Goal: Information Seeking & Learning: Learn about a topic

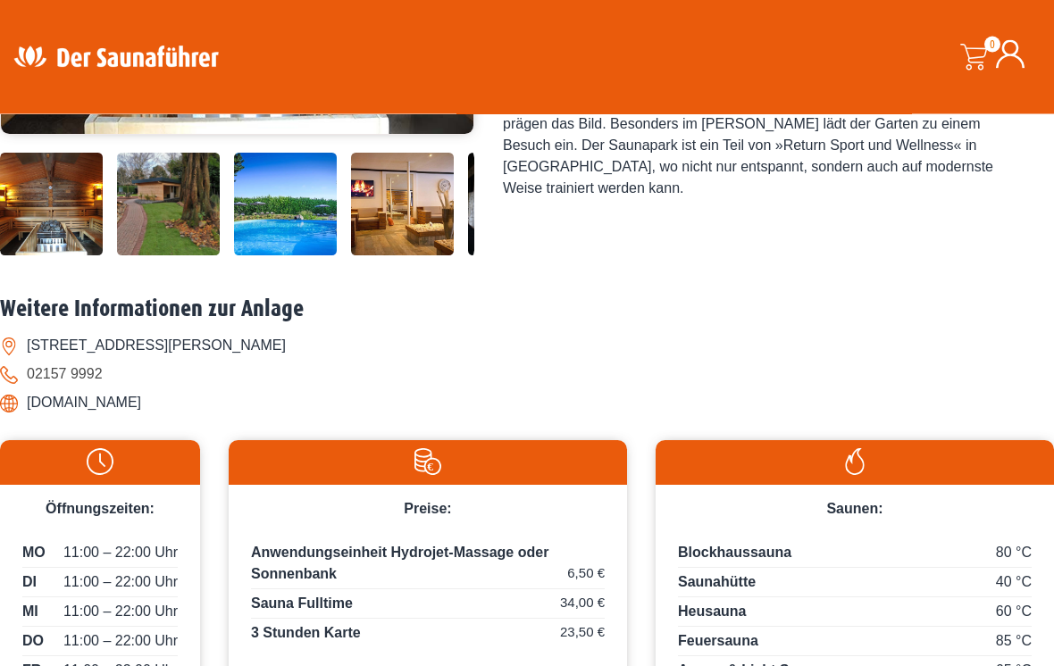
scroll to position [567, 0]
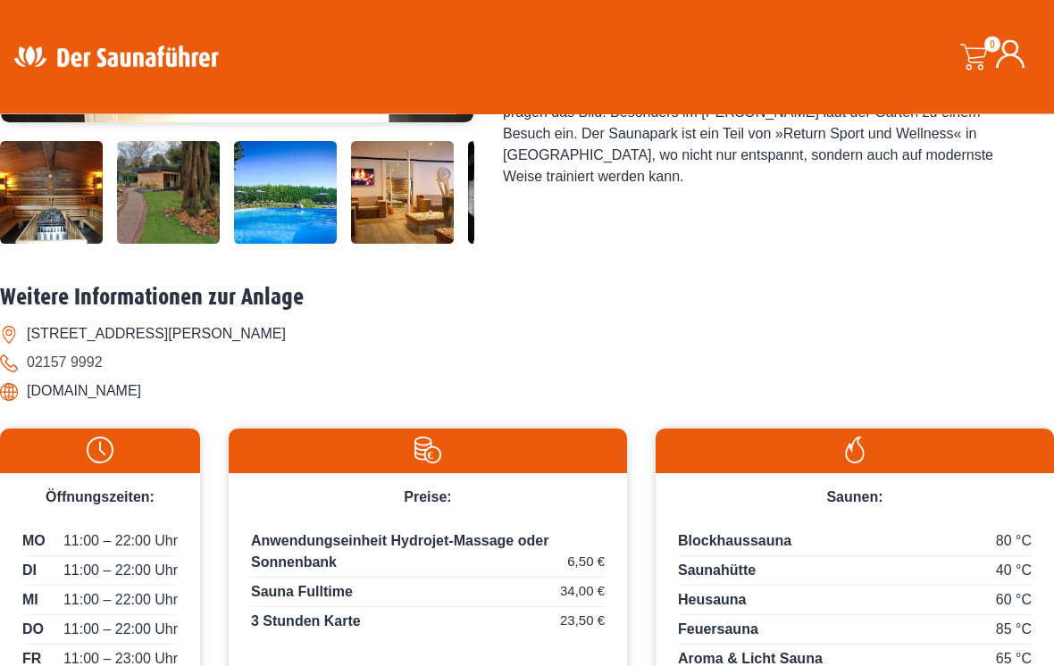
click at [699, 313] on h2 "Weitere Informationen zur Anlage" at bounding box center [527, 299] width 1054 height 28
click at [304, 245] on img at bounding box center [285, 193] width 103 height 103
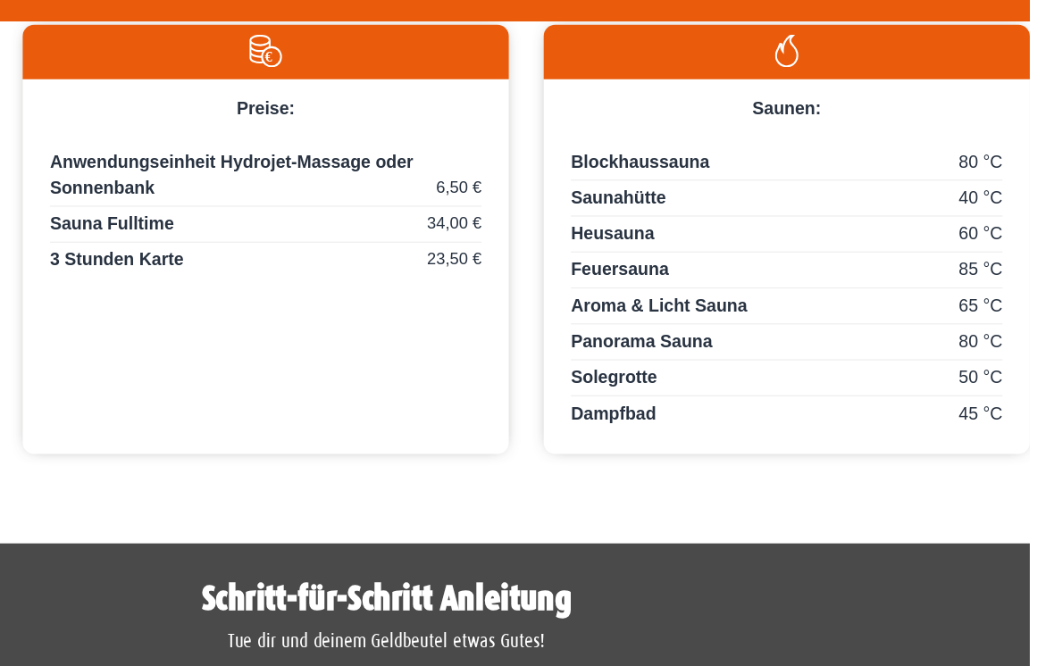
scroll to position [884, 0]
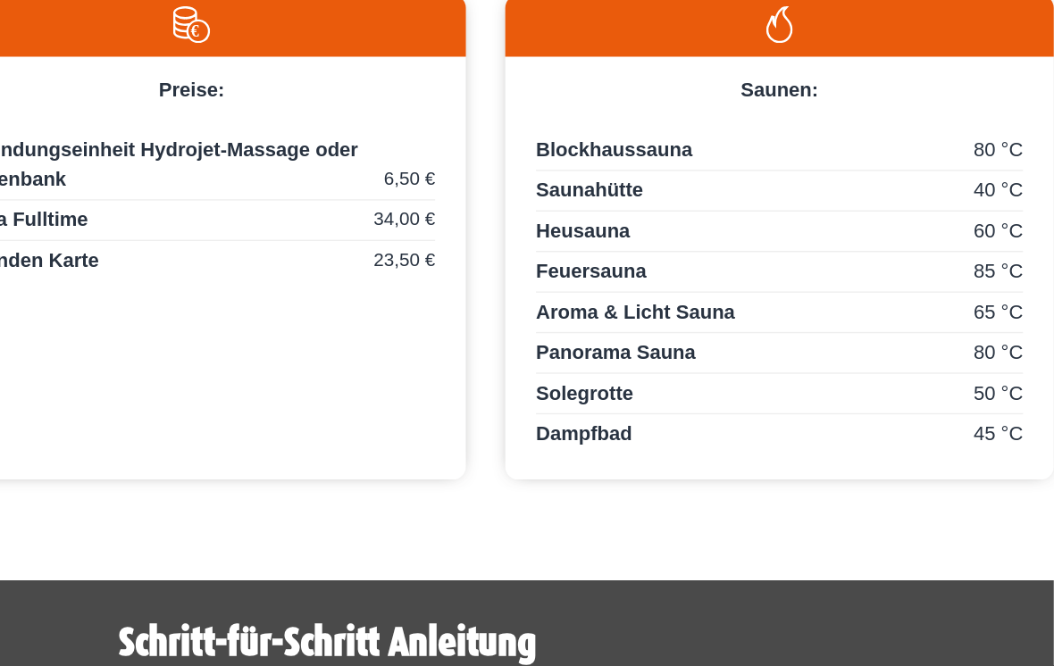
click at [678, 363] on div "80 °C Panorama Sauna" at bounding box center [855, 376] width 354 height 26
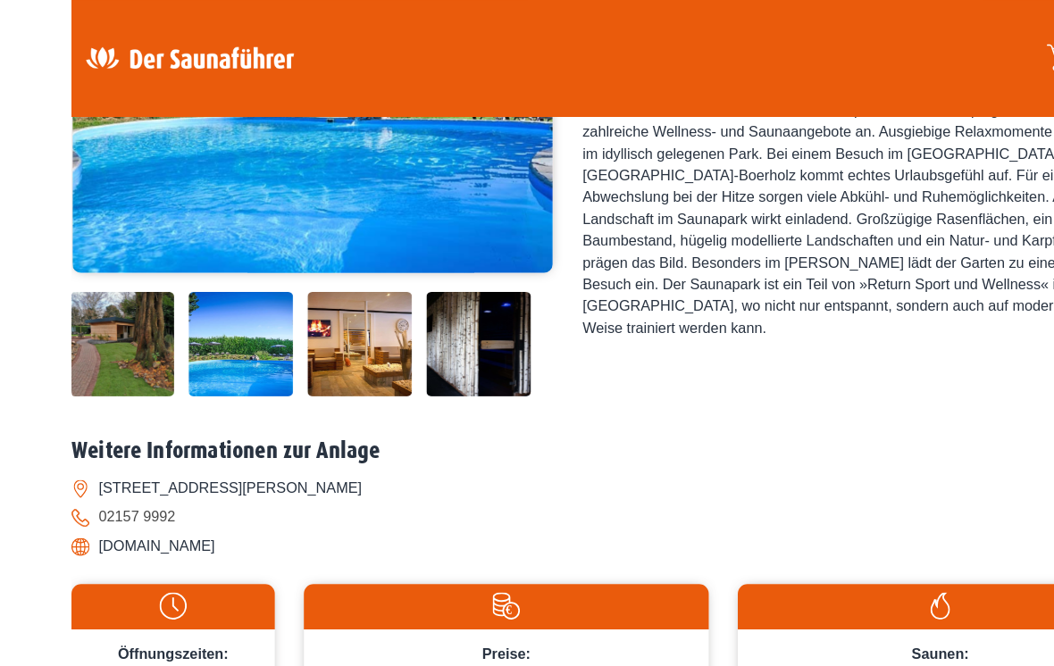
scroll to position [429, 0]
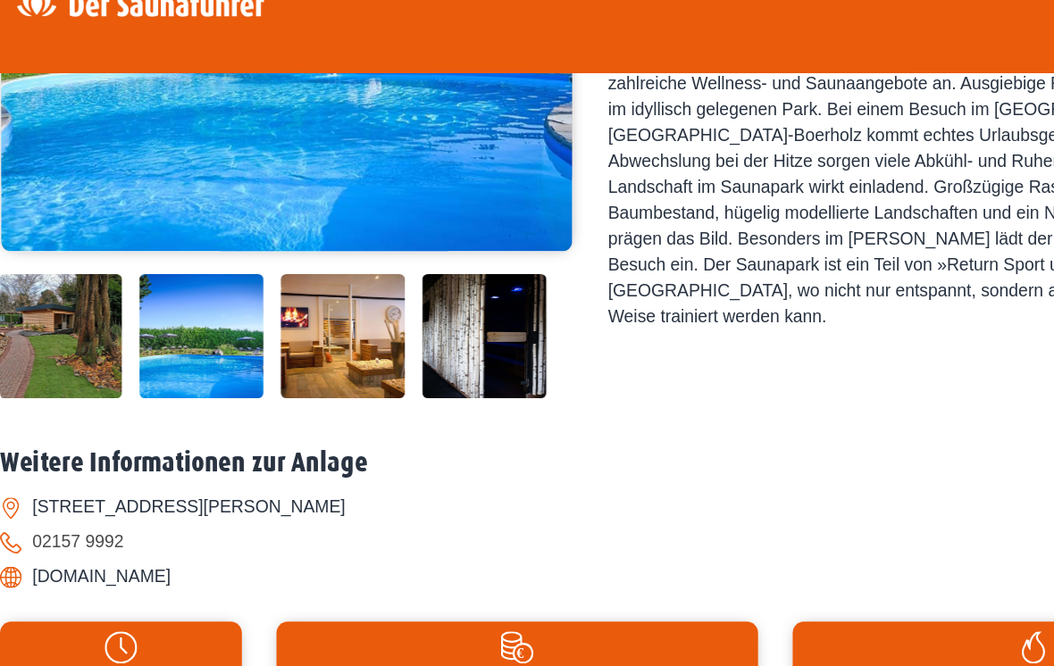
click at [71, 281] on img at bounding box center [49, 281] width 103 height 0
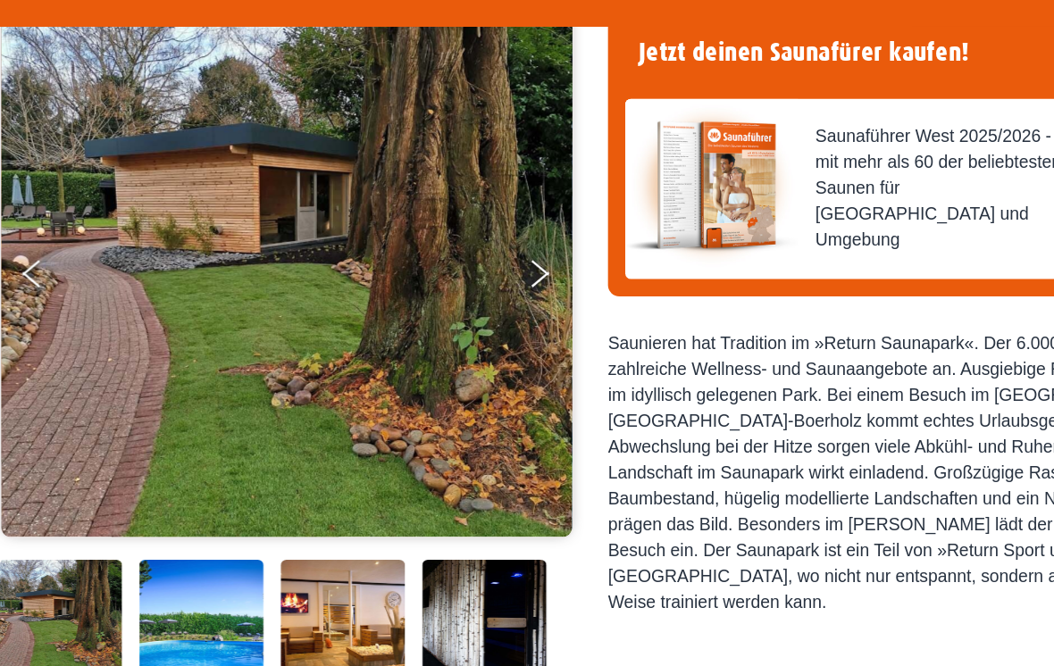
scroll to position [154, 0]
click at [188, 556] on img at bounding box center [166, 556] width 103 height 0
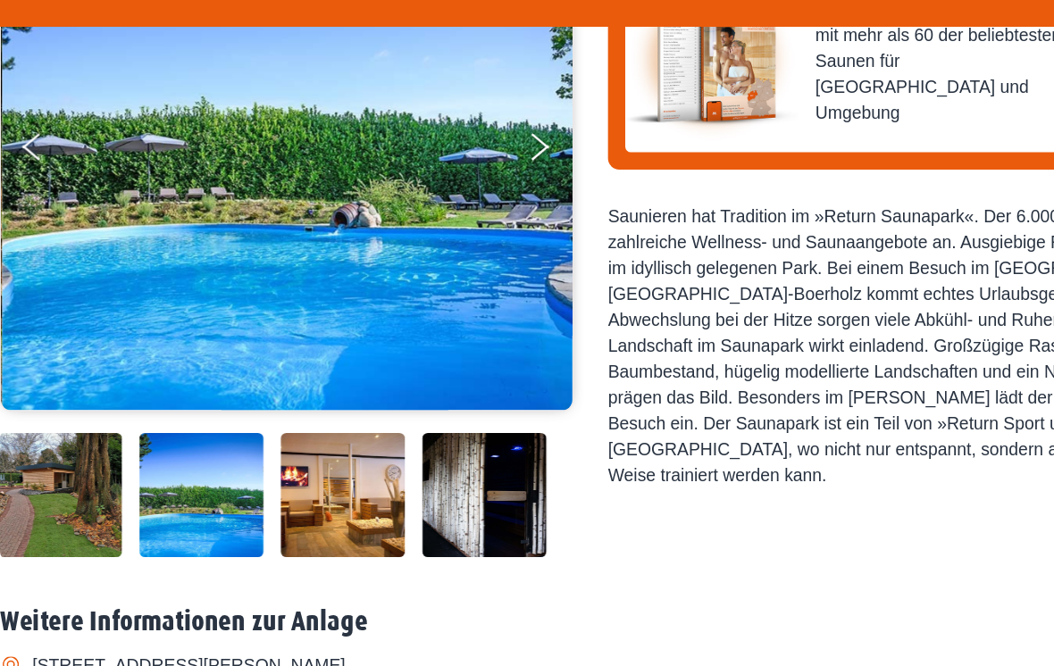
scroll to position [259, 0]
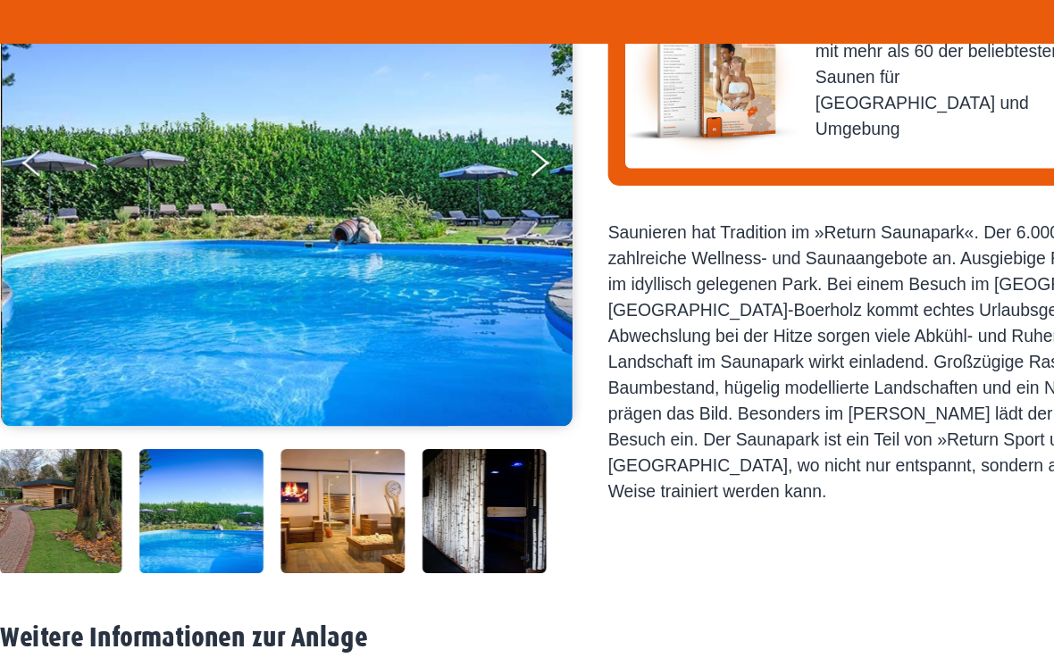
click at [65, 450] on img at bounding box center [49, 450] width 103 height 0
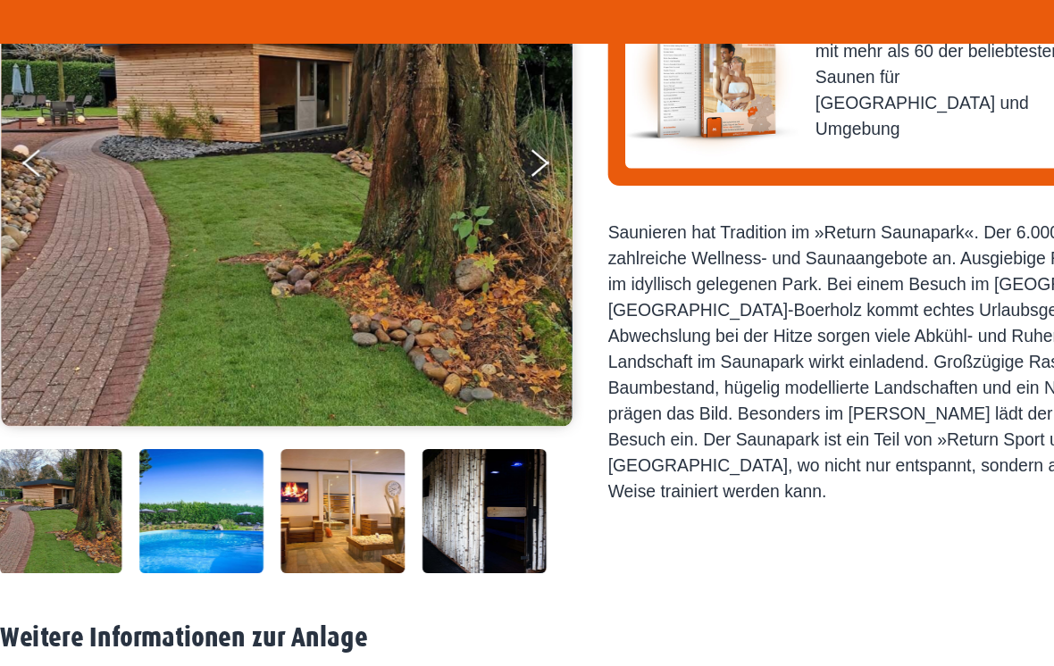
click at [322, 450] on img at bounding box center [283, 450] width 103 height 0
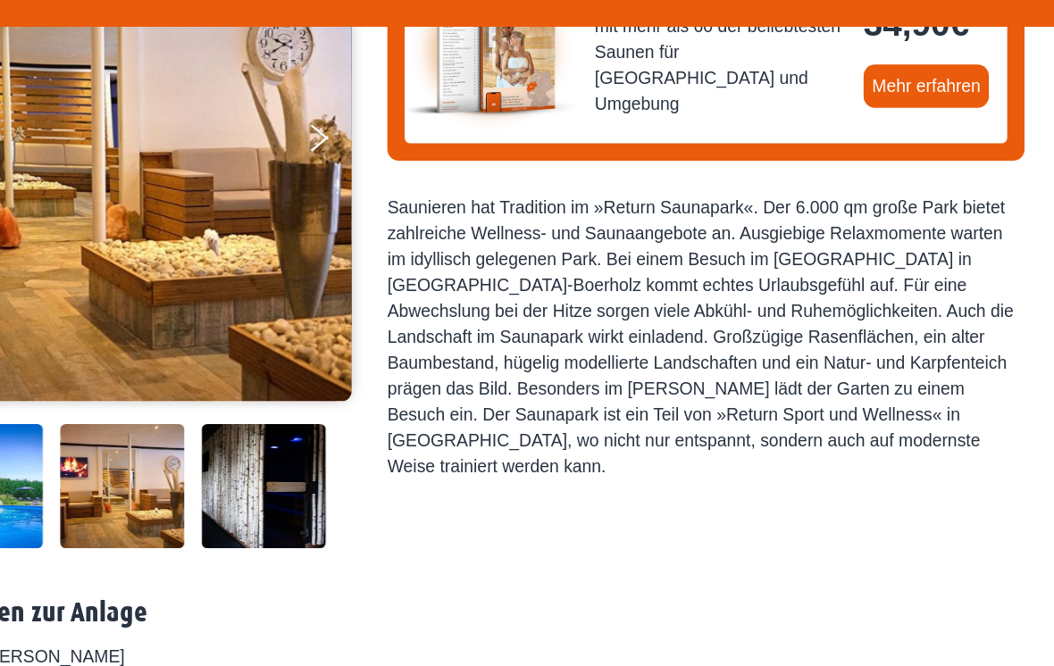
scroll to position [300, 0]
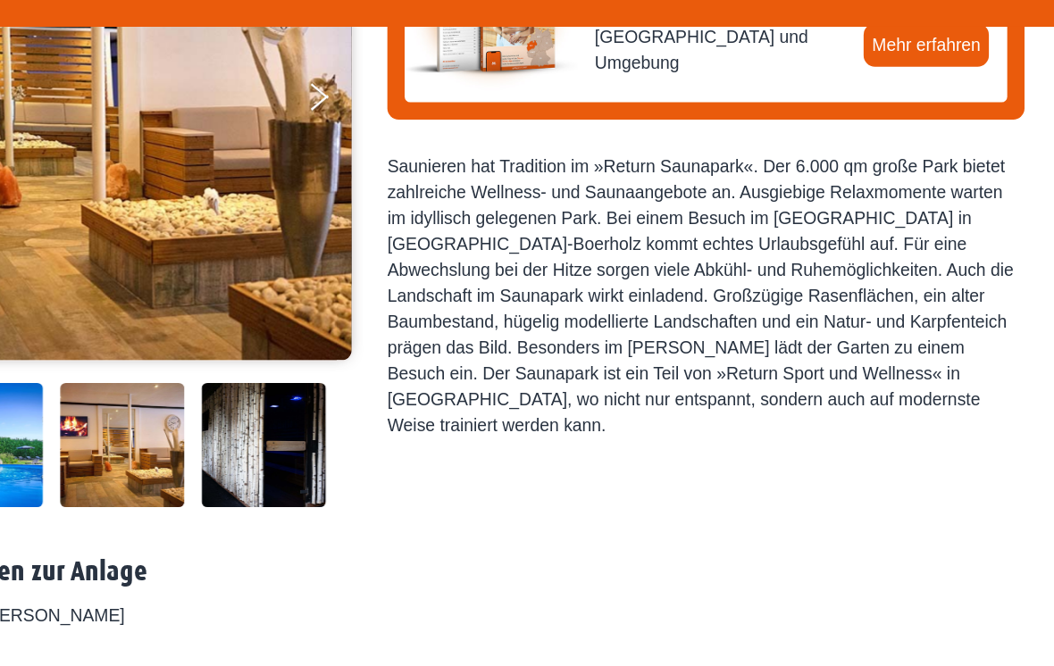
click at [349, 409] on img at bounding box center [400, 409] width 103 height 0
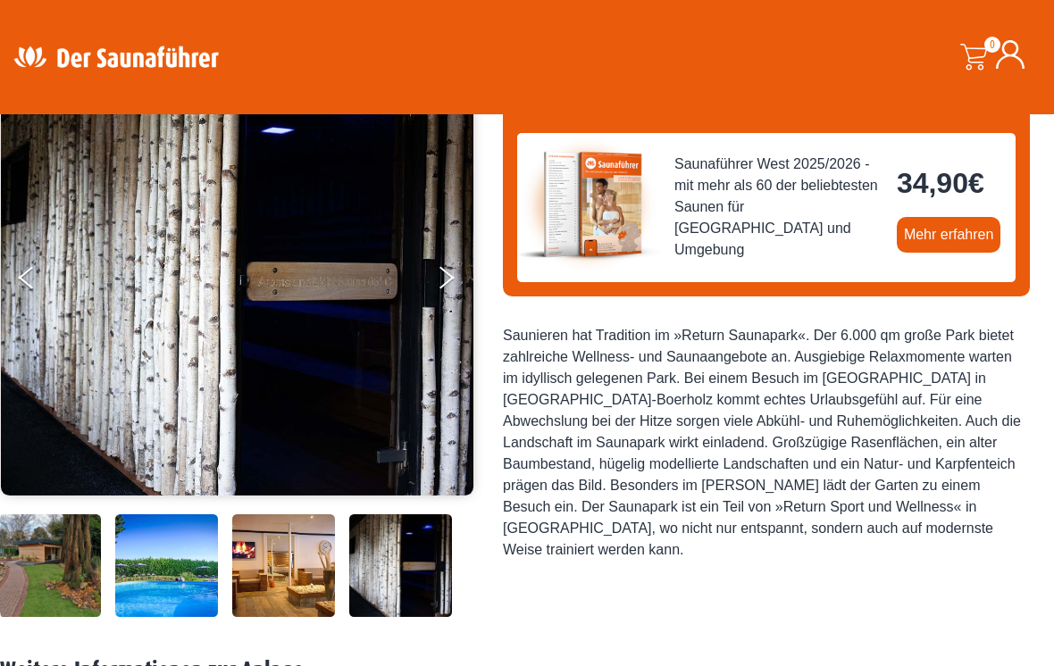
scroll to position [115, 0]
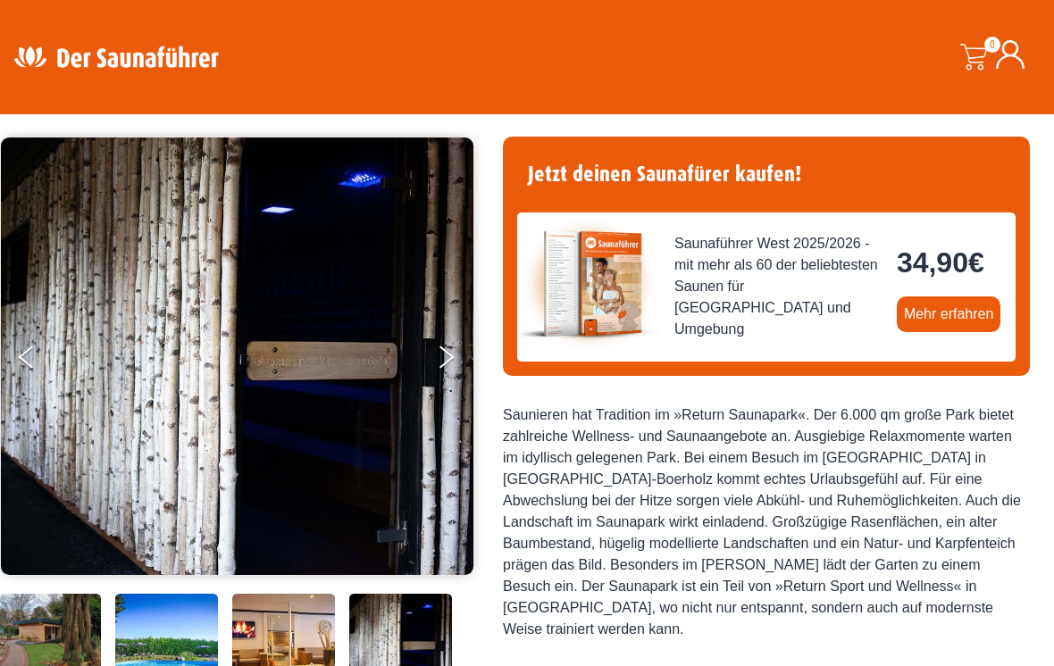
click at [449, 365] on button "Next" at bounding box center [458, 361] width 45 height 45
click at [448, 364] on button "Next" at bounding box center [458, 361] width 45 height 45
click at [455, 351] on button "Next" at bounding box center [458, 361] width 45 height 45
click at [452, 356] on icon "Next" at bounding box center [447, 362] width 15 height 13
click at [29, 362] on button "Previous" at bounding box center [41, 361] width 45 height 45
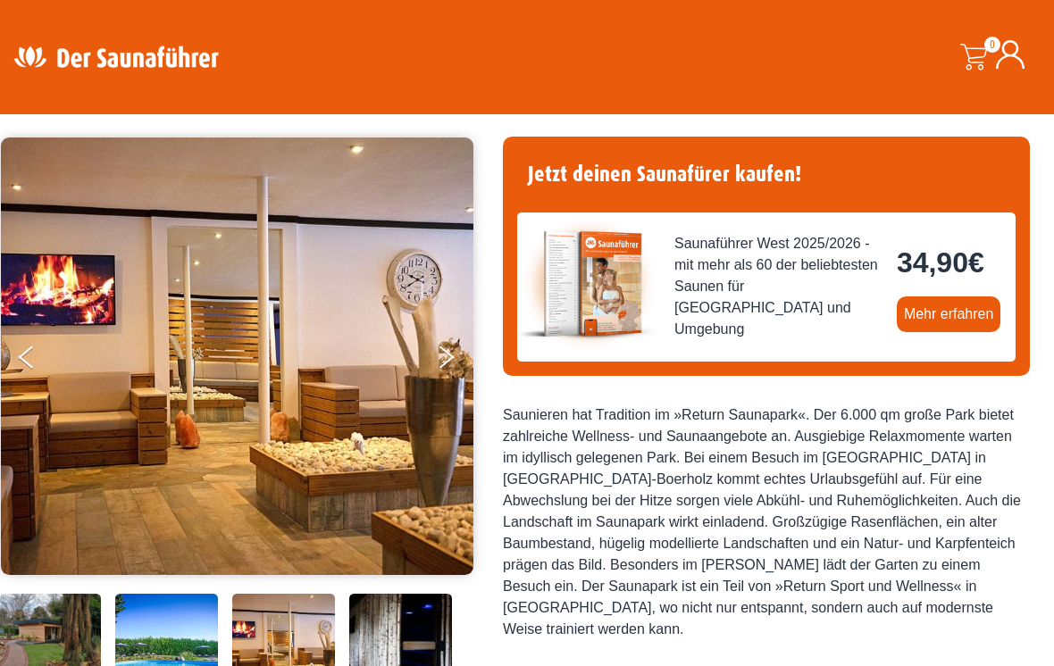
click at [41, 366] on button "Previous" at bounding box center [41, 361] width 45 height 45
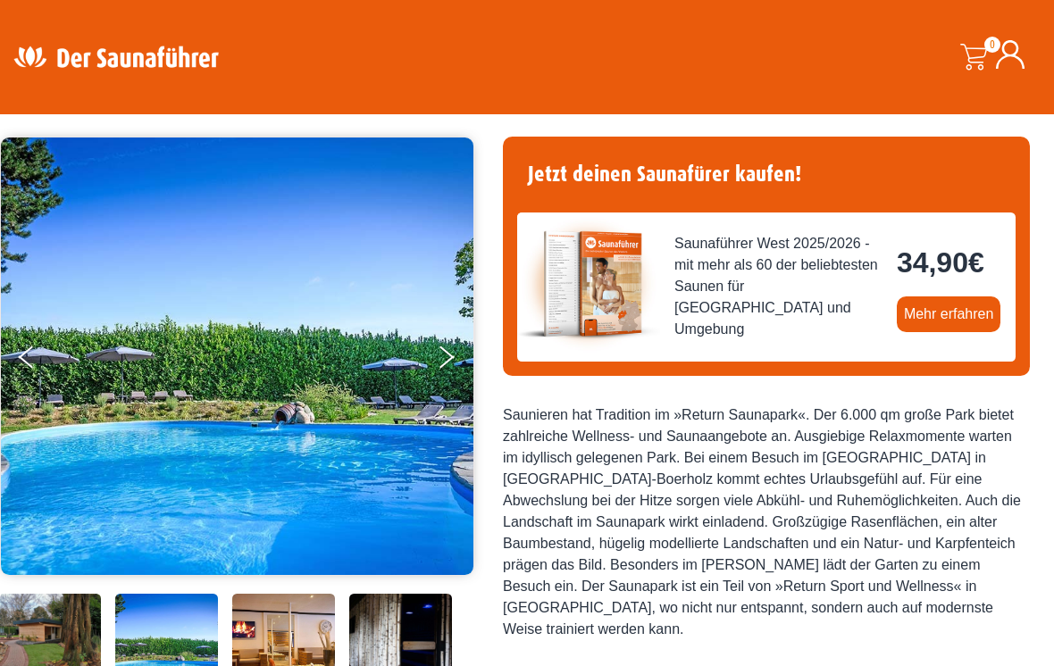
click at [42, 363] on button "Previous" at bounding box center [41, 361] width 45 height 45
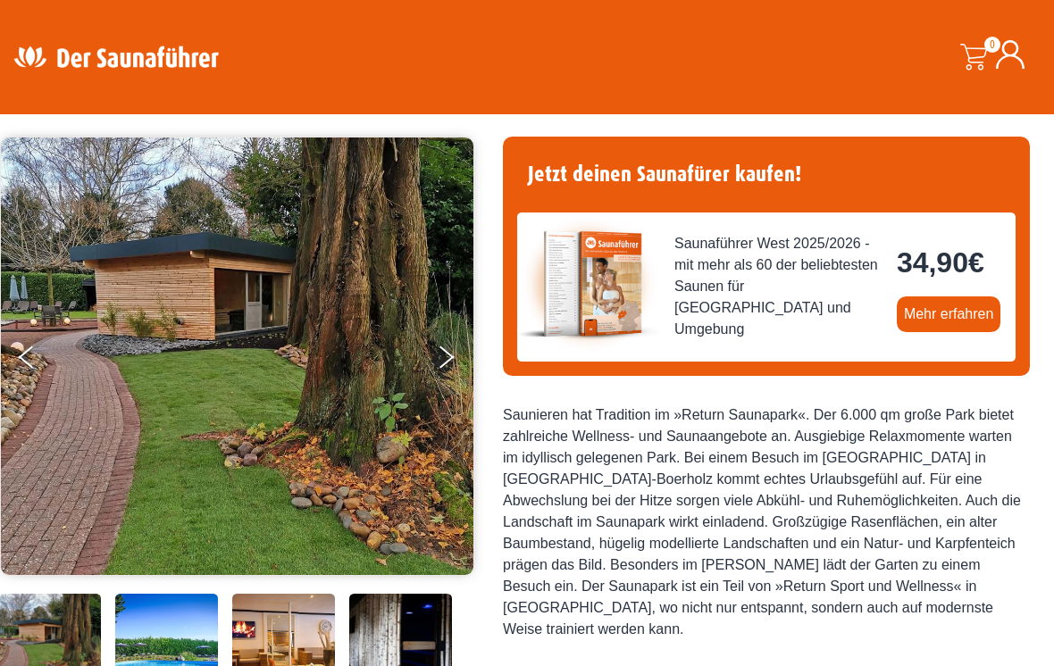
click at [47, 356] on button "Previous" at bounding box center [41, 361] width 45 height 45
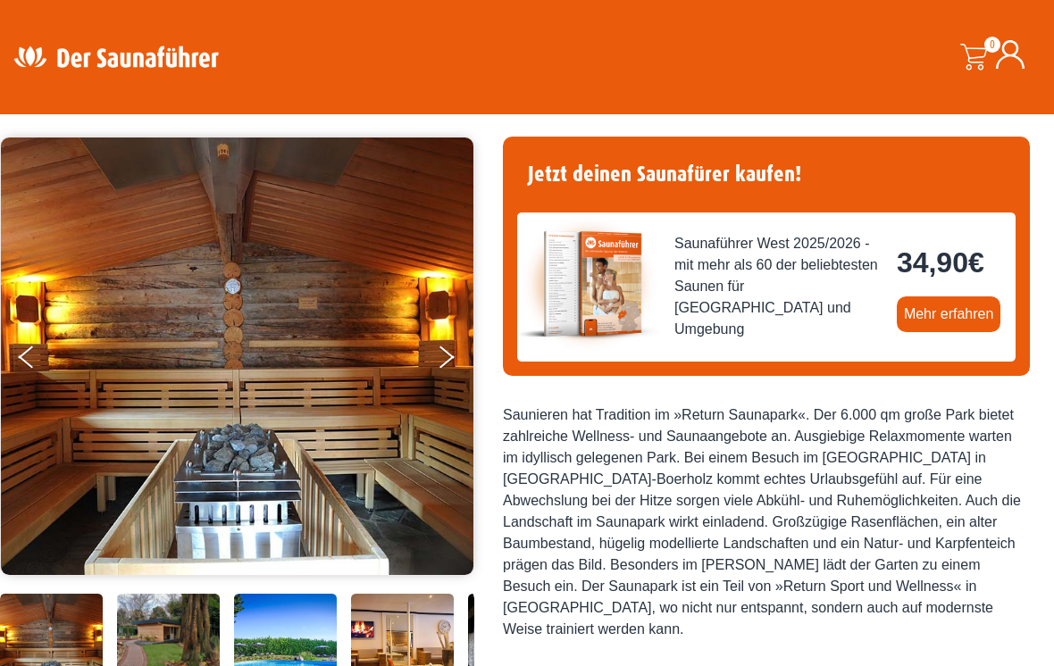
click at [38, 368] on button "Previous" at bounding box center [41, 361] width 45 height 45
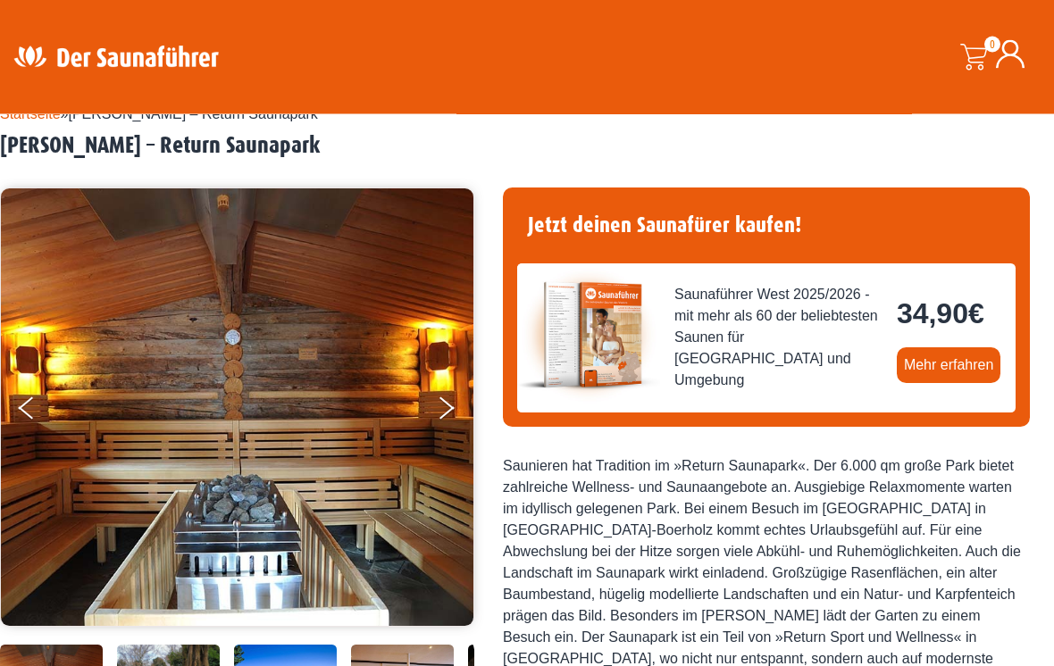
scroll to position [0, 0]
